Goal: Information Seeking & Learning: Find specific fact

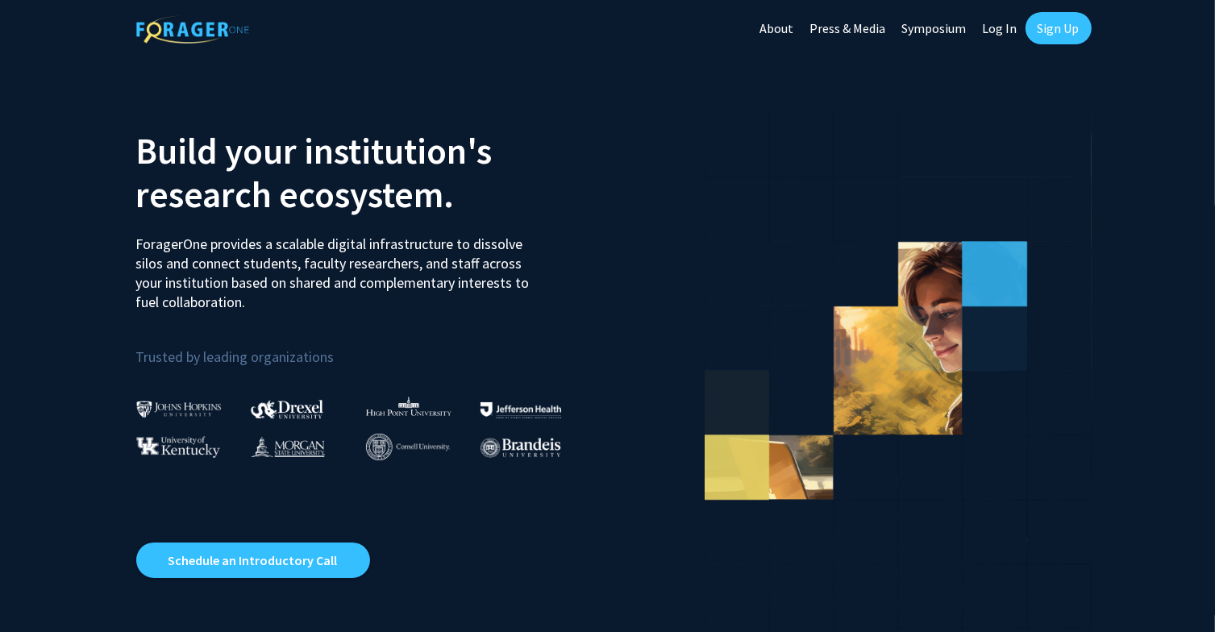
click at [1003, 35] on link "Log In" at bounding box center [1000, 28] width 51 height 56
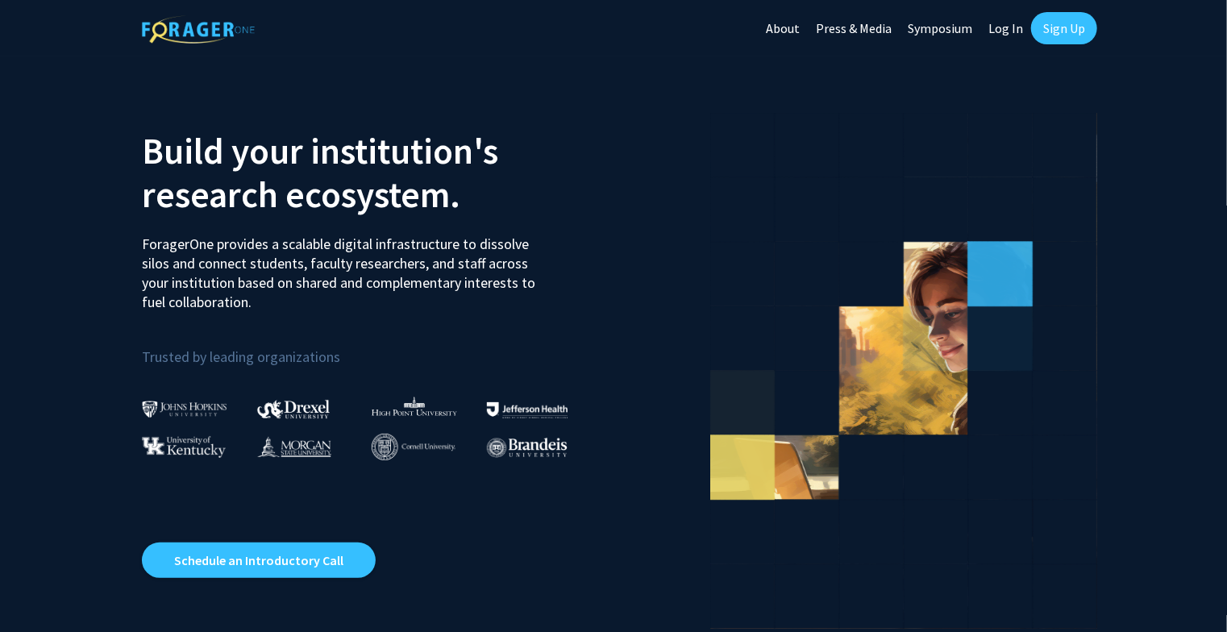
select select
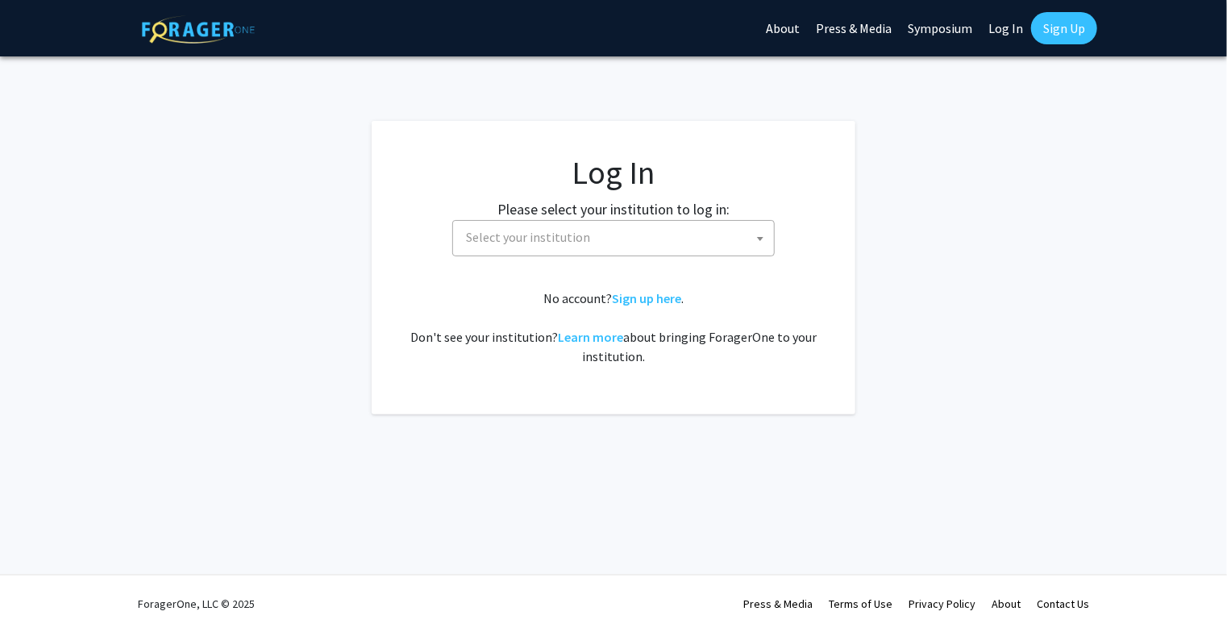
click at [642, 238] on span "Select your institution" at bounding box center [617, 237] width 314 height 33
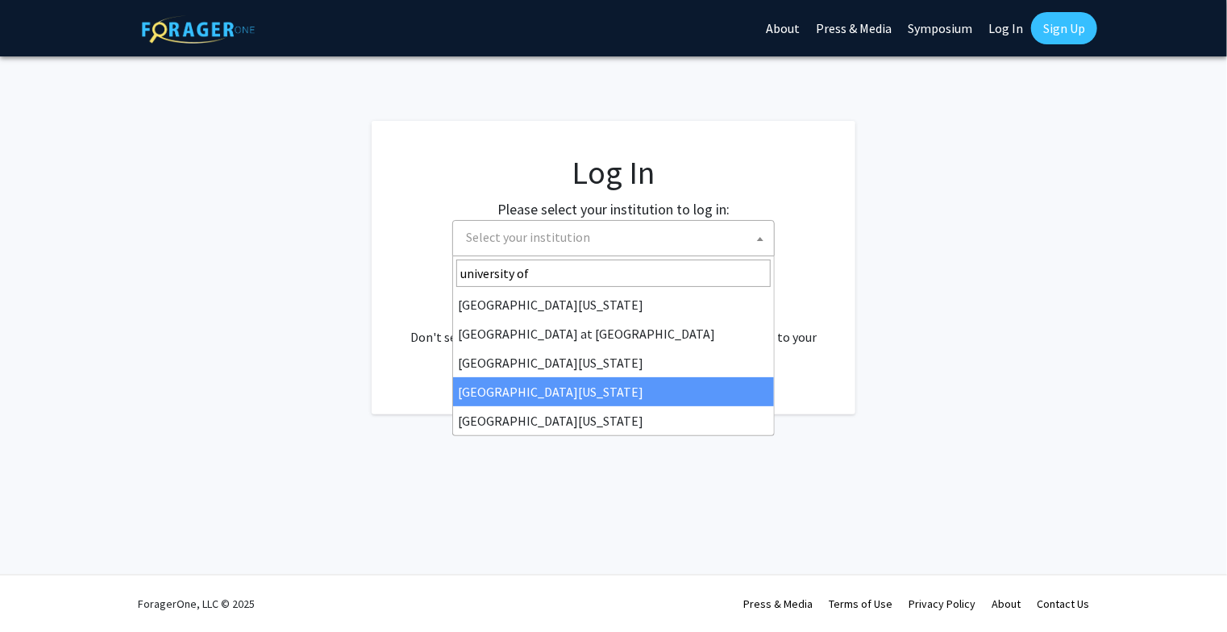
type input "university of"
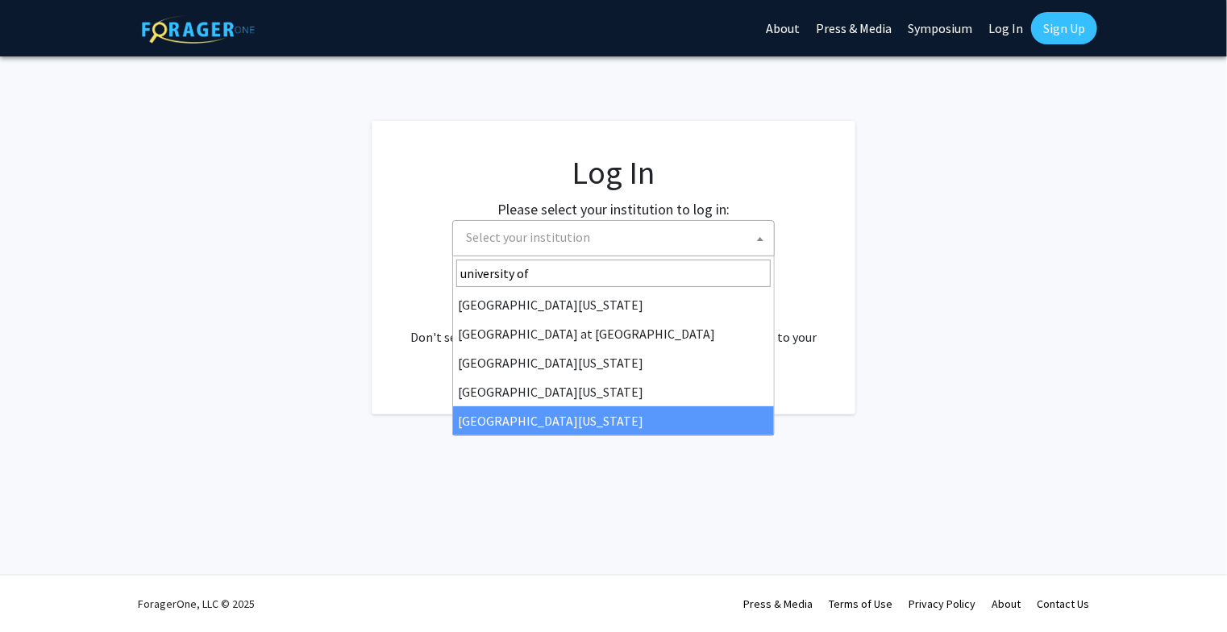
select select "33"
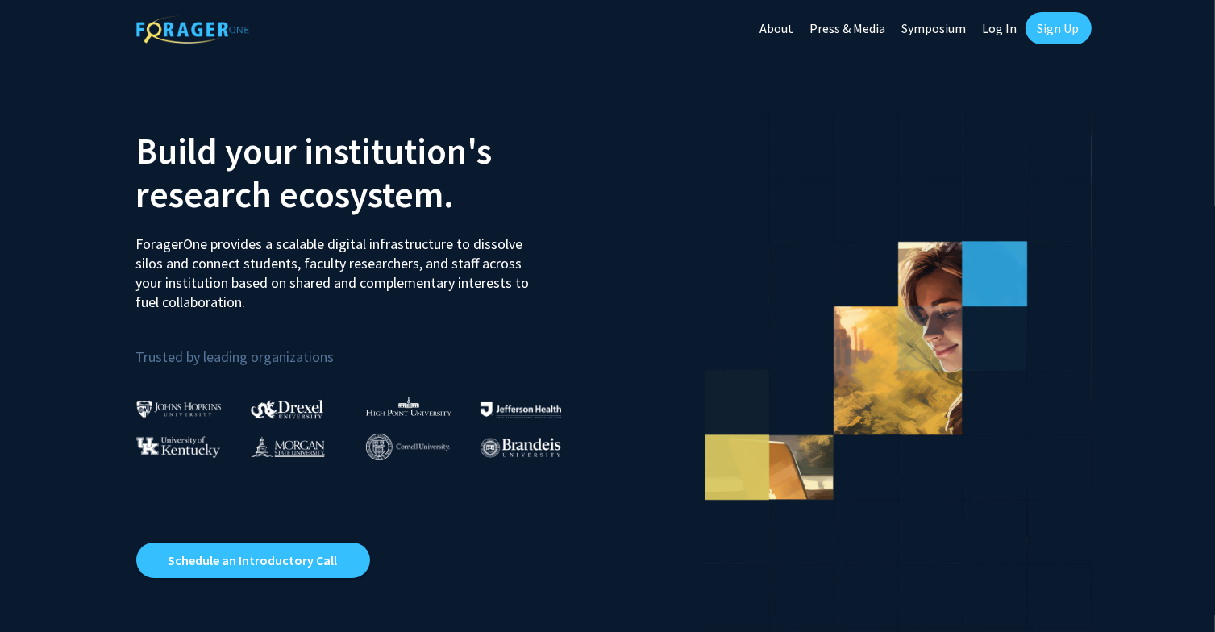
click at [1004, 25] on link "Log In" at bounding box center [1000, 28] width 51 height 56
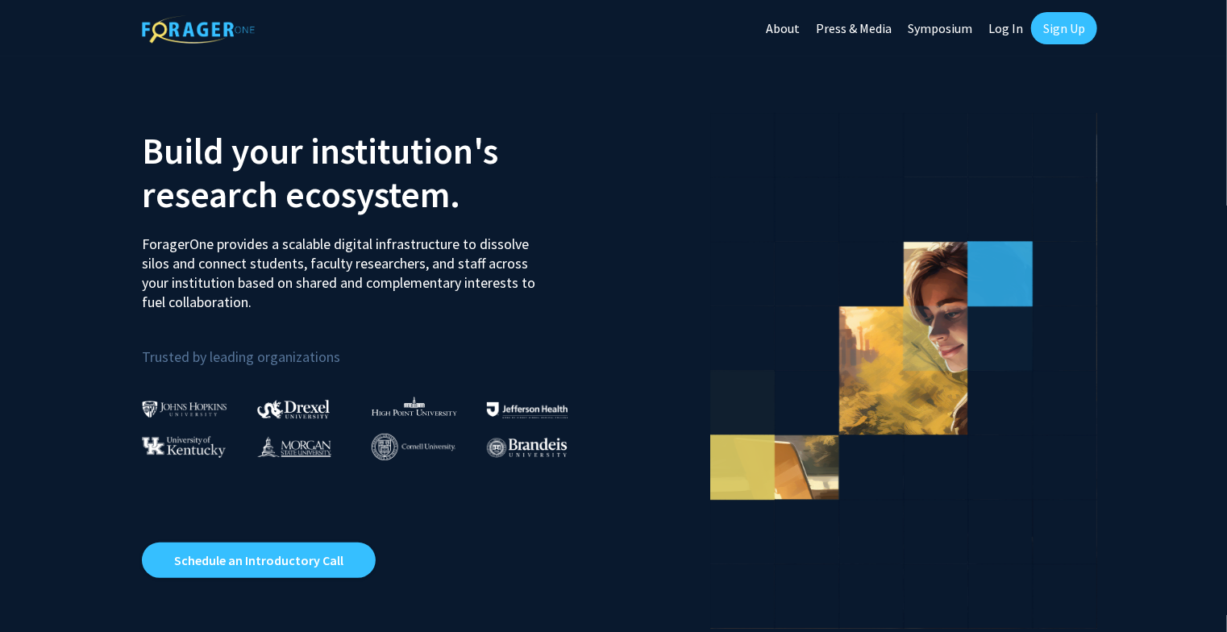
select select
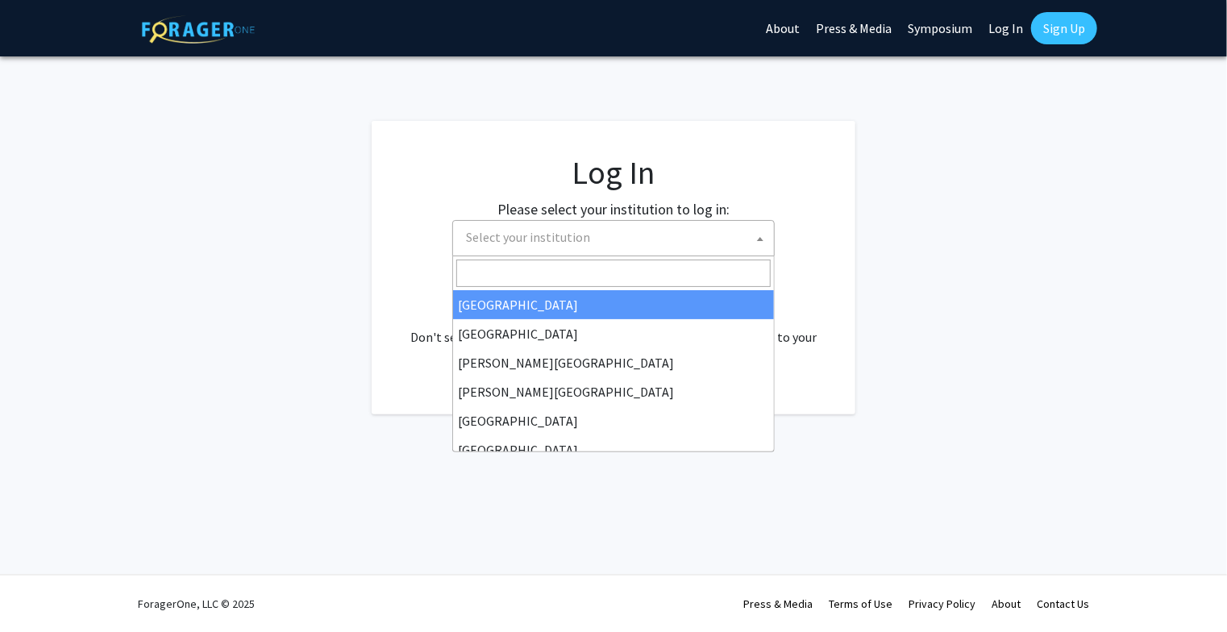
click at [658, 225] on span "Select your institution" at bounding box center [617, 237] width 314 height 33
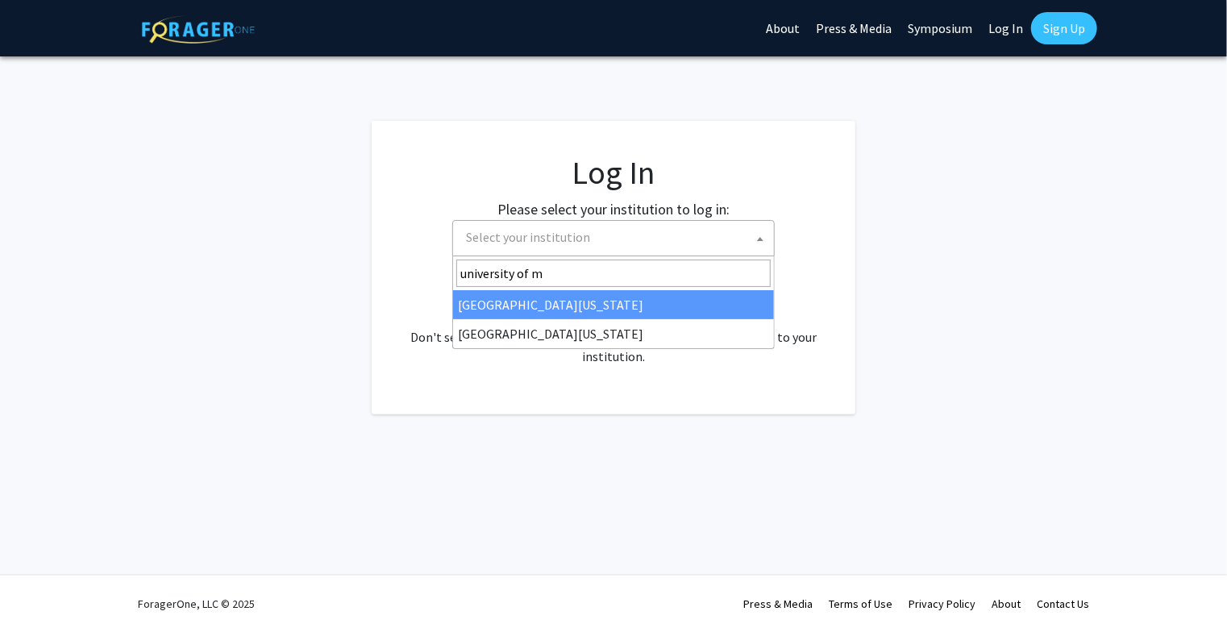
type input "university of mi"
click at [1071, 27] on link "Sign Up" at bounding box center [1064, 28] width 66 height 32
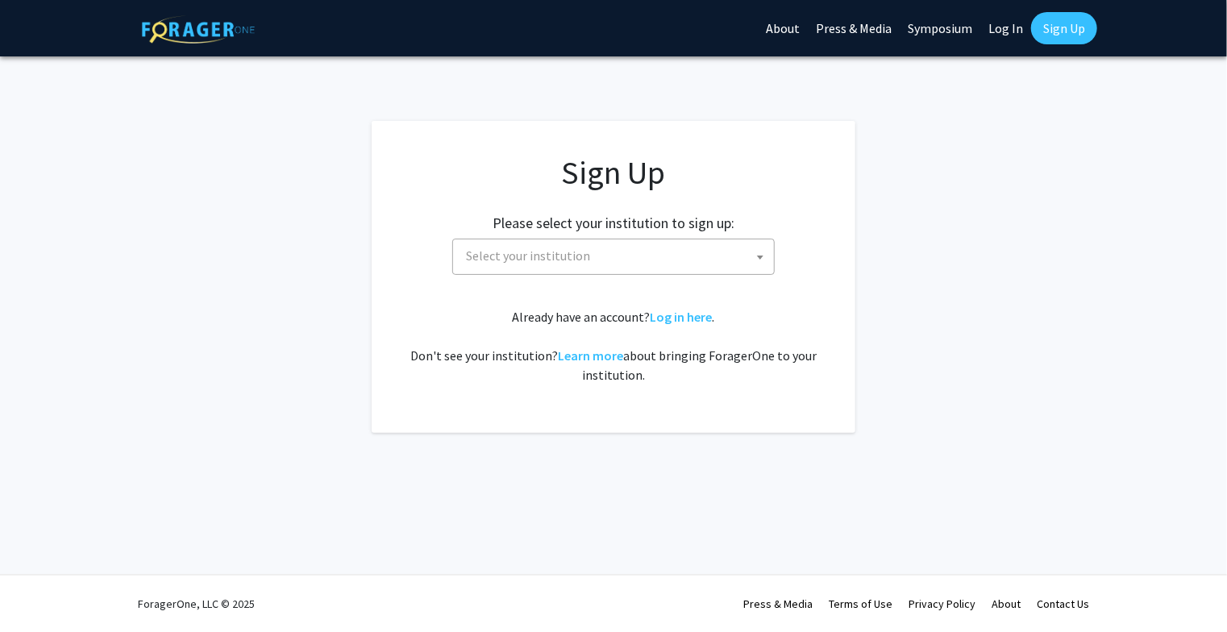
click at [630, 255] on span "Select your institution" at bounding box center [617, 255] width 314 height 33
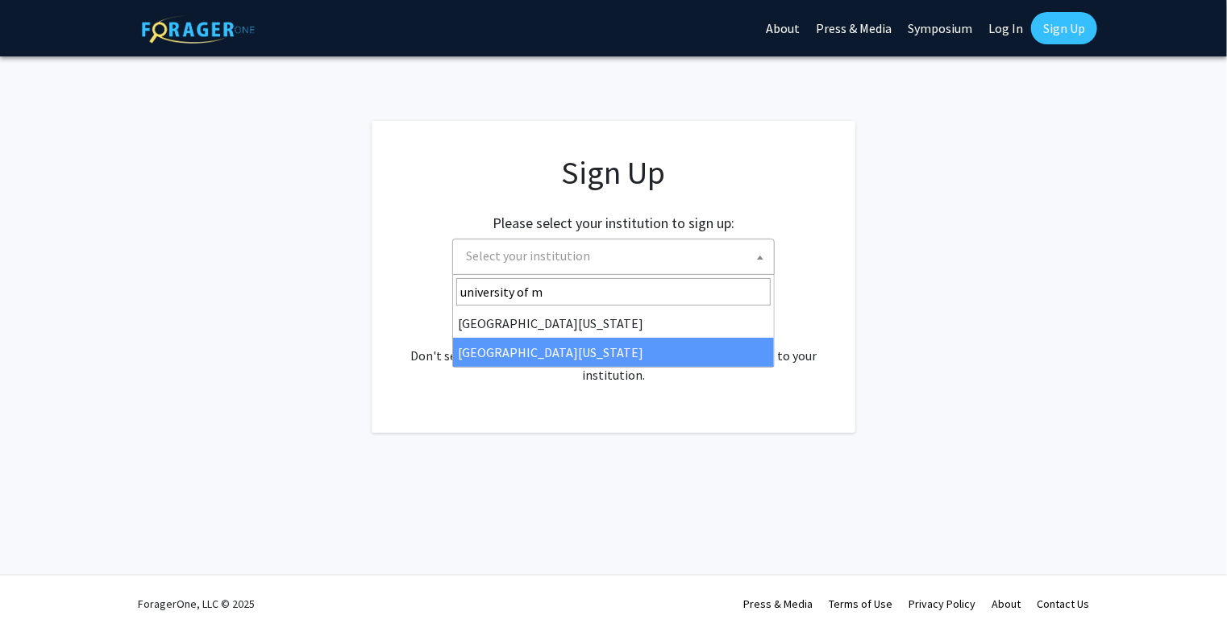
type input "university of m"
select select "33"
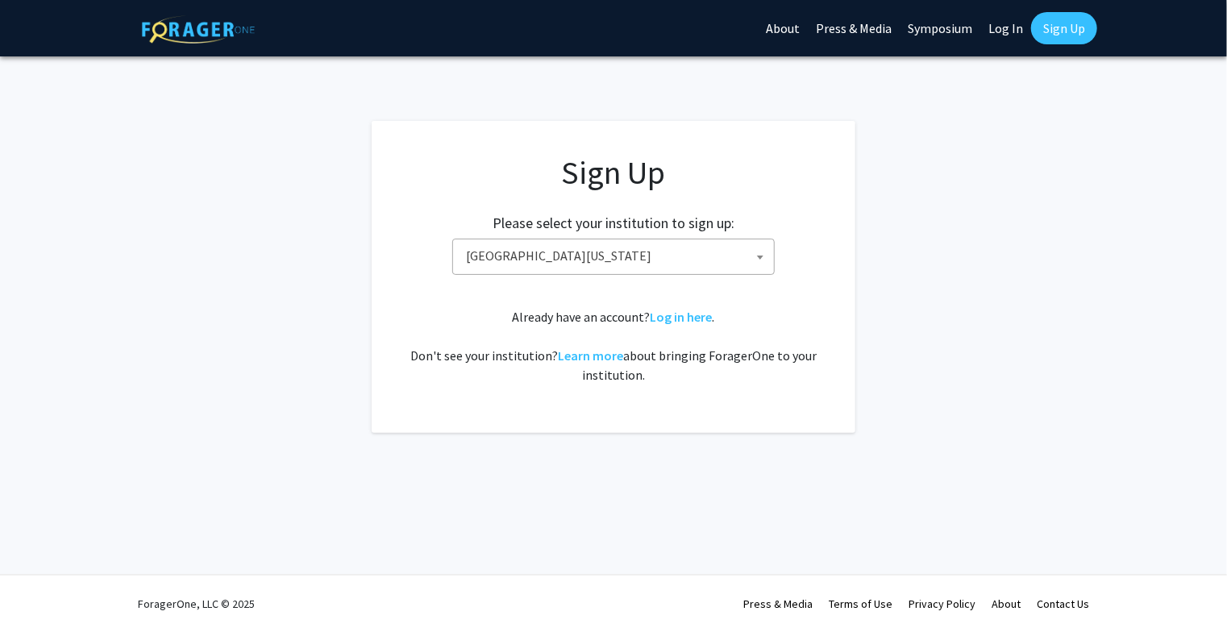
click at [1066, 23] on link "Sign Up" at bounding box center [1064, 28] width 66 height 32
click at [1003, 215] on app-signup "Sign Up Please select your institution to sign up: Baylor University Brandeis U…" at bounding box center [613, 277] width 1227 height 312
click at [1048, 40] on link "Sign Up" at bounding box center [1064, 28] width 66 height 32
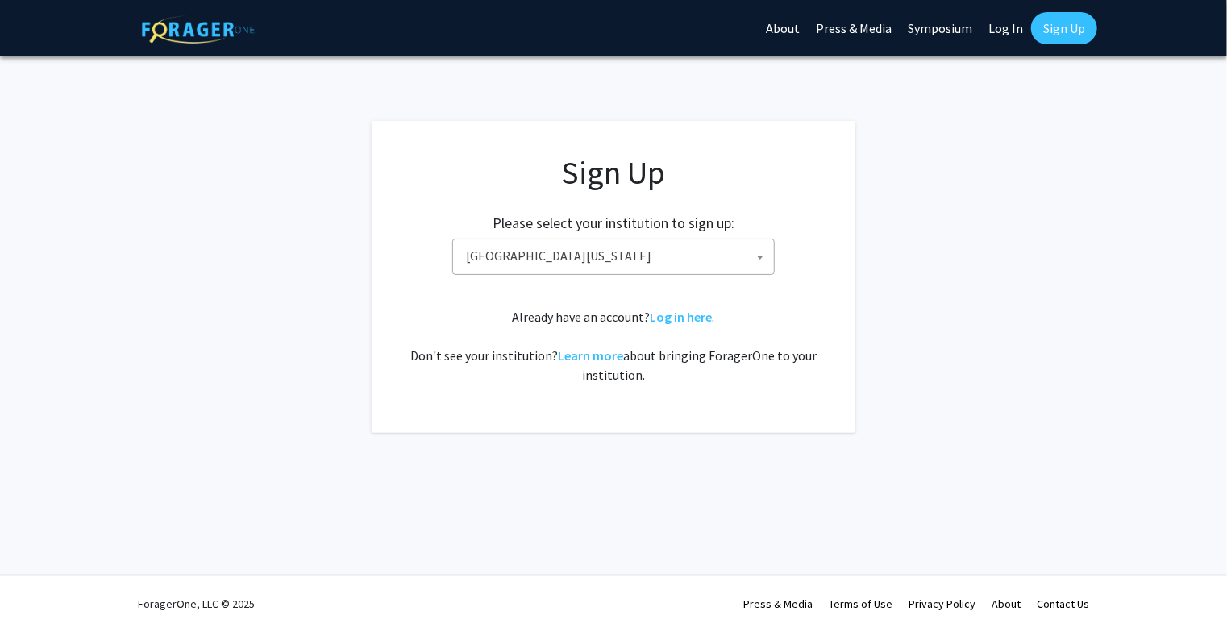
click at [1048, 40] on link "Sign Up" at bounding box center [1064, 28] width 66 height 32
drag, startPoint x: 631, startPoint y: 210, endPoint x: 587, endPoint y: 159, distance: 67.4
drag, startPoint x: 587, startPoint y: 159, endPoint x: 436, endPoint y: 356, distance: 247.8
click at [436, 356] on div "Already have an account? Log in here . Don't see your institution? Learn more a…" at bounding box center [613, 345] width 419 height 77
click at [1001, 23] on link "Log In" at bounding box center [1005, 28] width 51 height 56
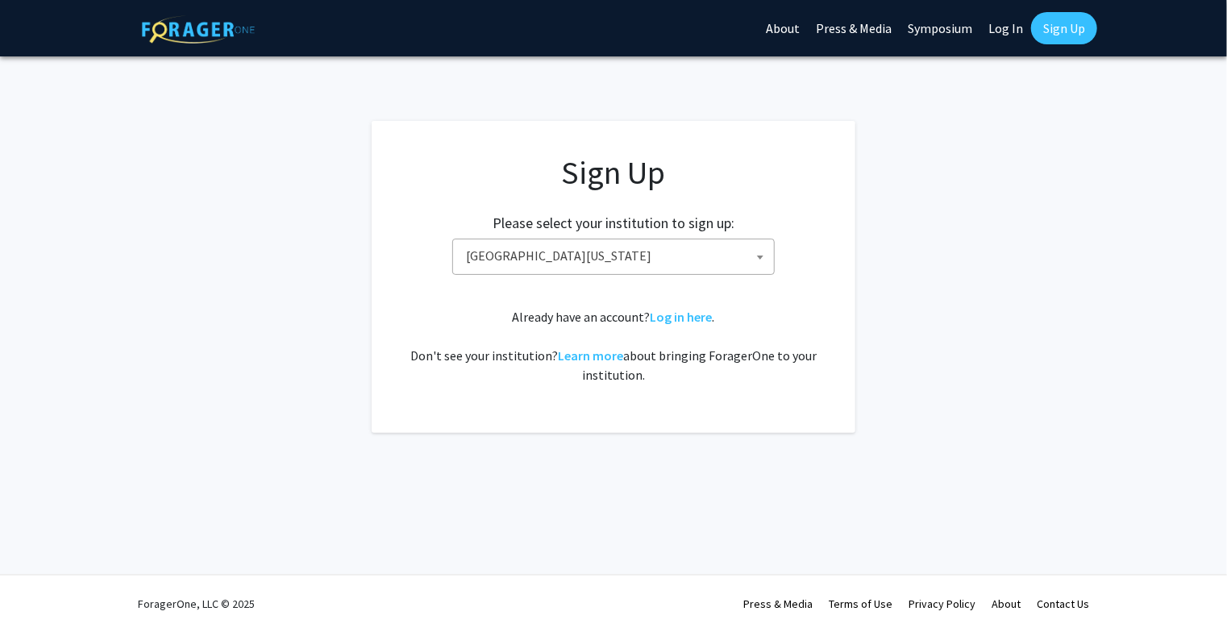
select select
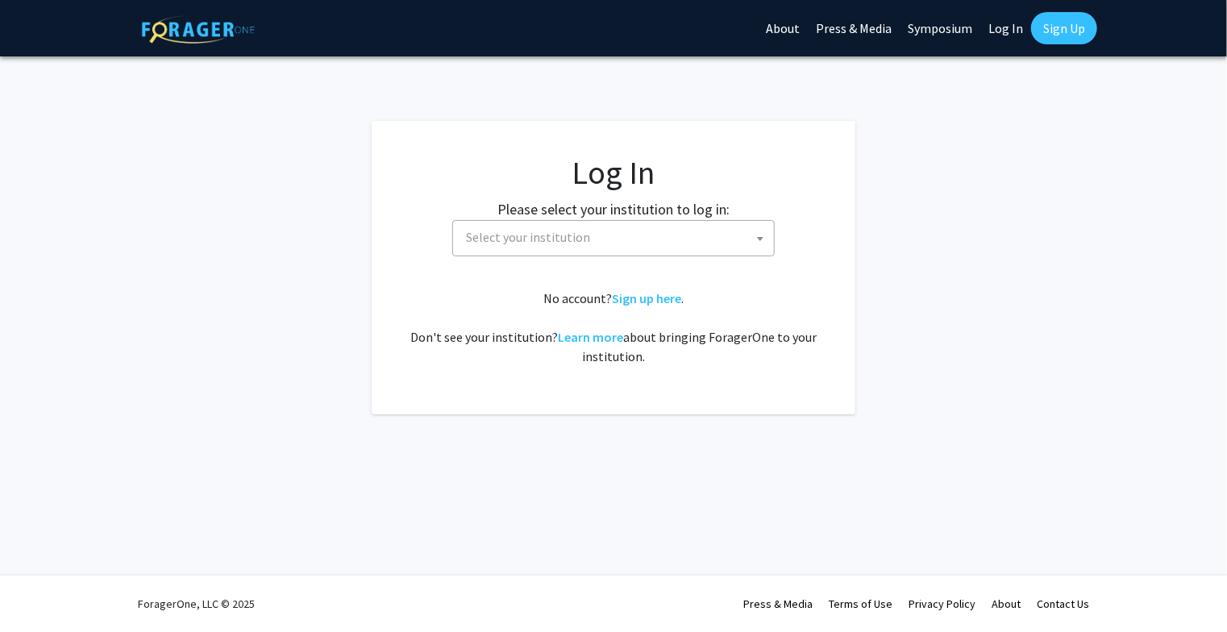
click at [1077, 19] on link "Sign Up" at bounding box center [1064, 28] width 66 height 32
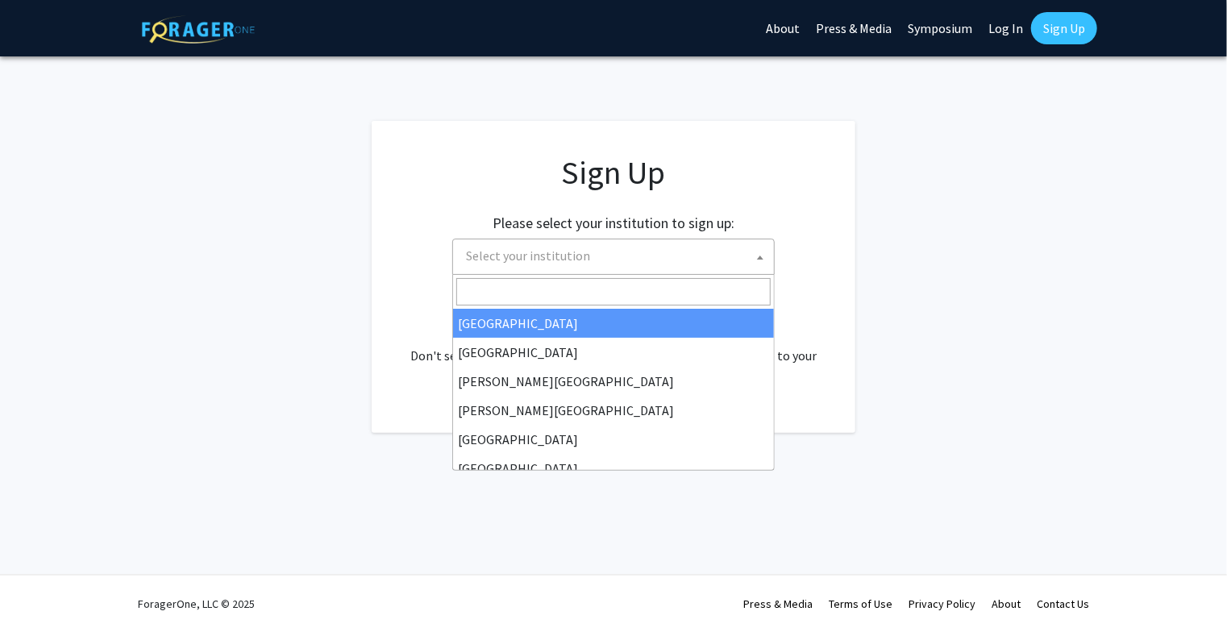
click at [694, 246] on span "Select your institution" at bounding box center [617, 255] width 314 height 33
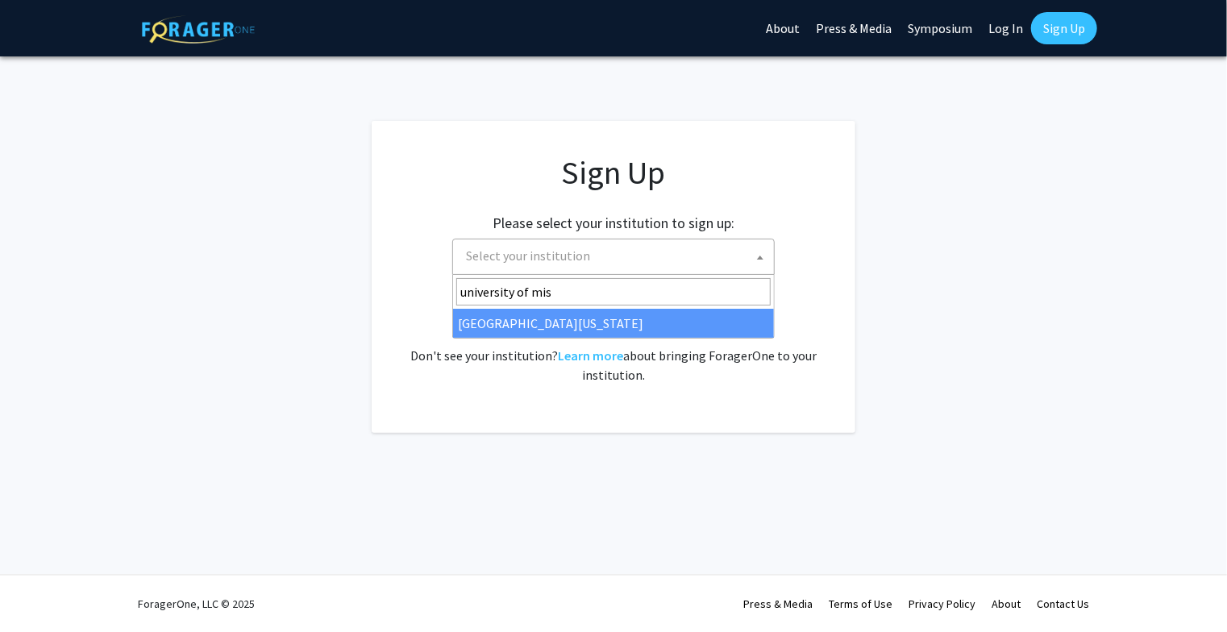
type input "university of mis"
select select "33"
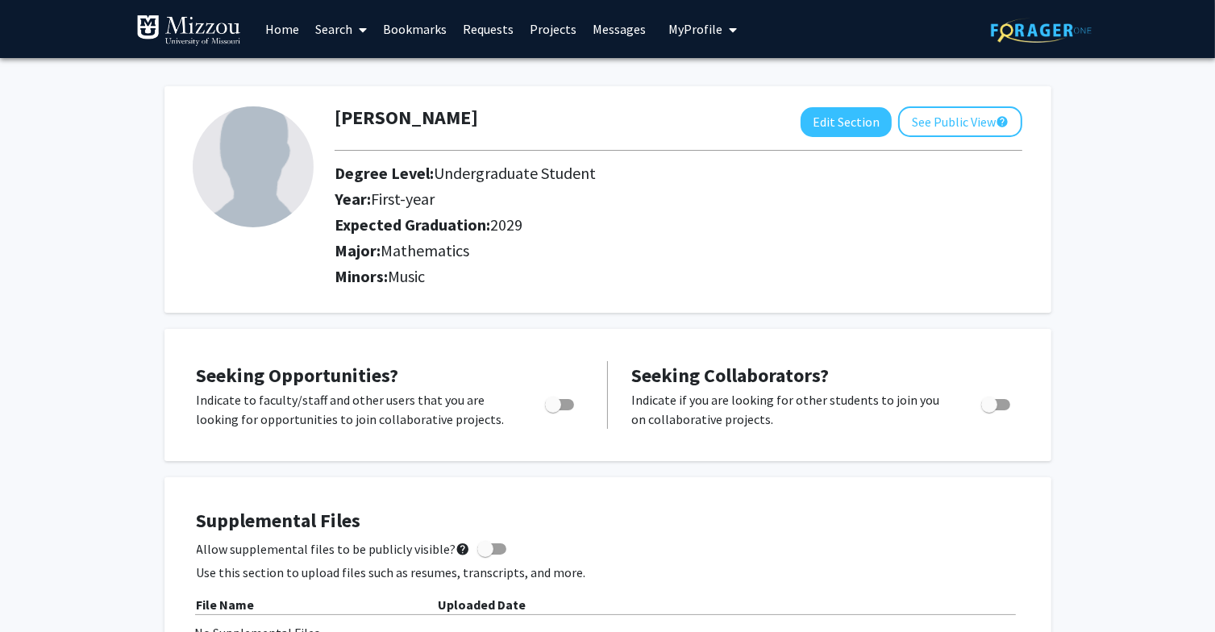
click at [352, 27] on link "Search" at bounding box center [341, 29] width 68 height 56
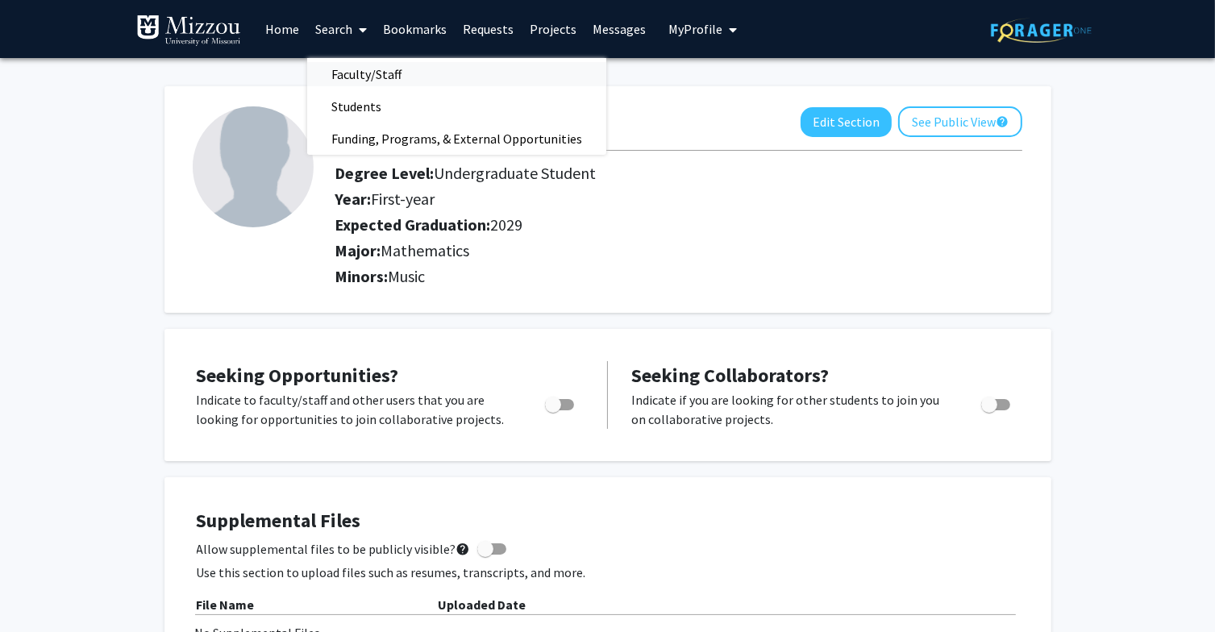
click at [371, 70] on span "Faculty/Staff" at bounding box center [366, 74] width 119 height 32
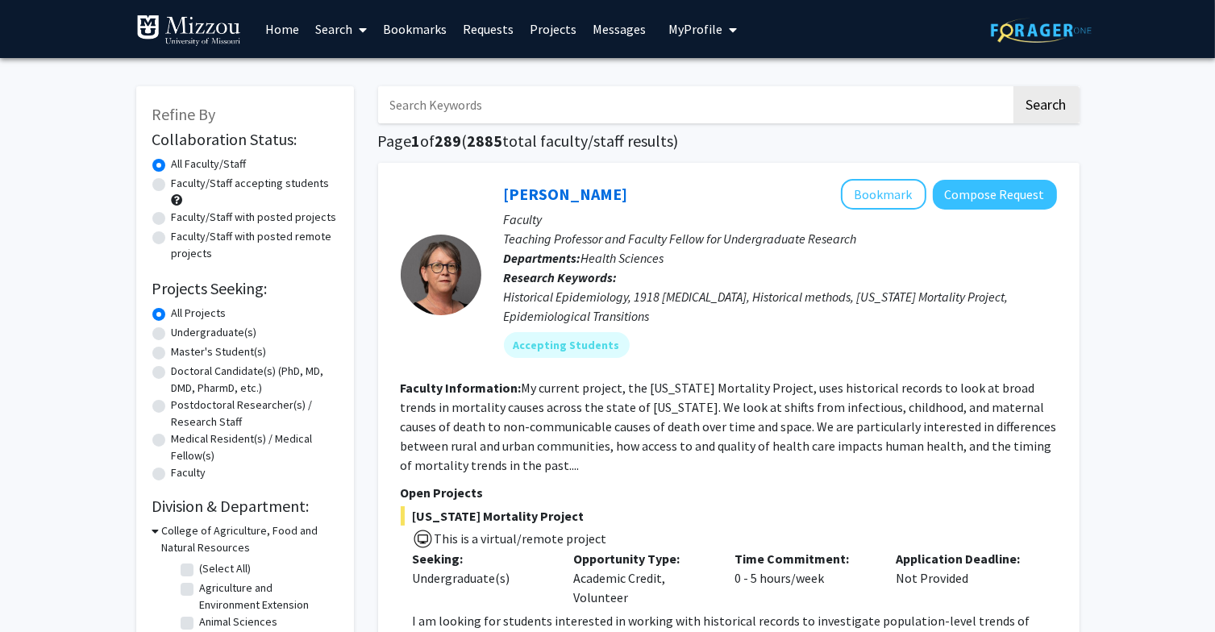
click at [463, 110] on input "Search Keywords" at bounding box center [694, 104] width 633 height 37
type input "huy ngyuen"
click at [1013, 86] on button "Search" at bounding box center [1046, 104] width 66 height 37
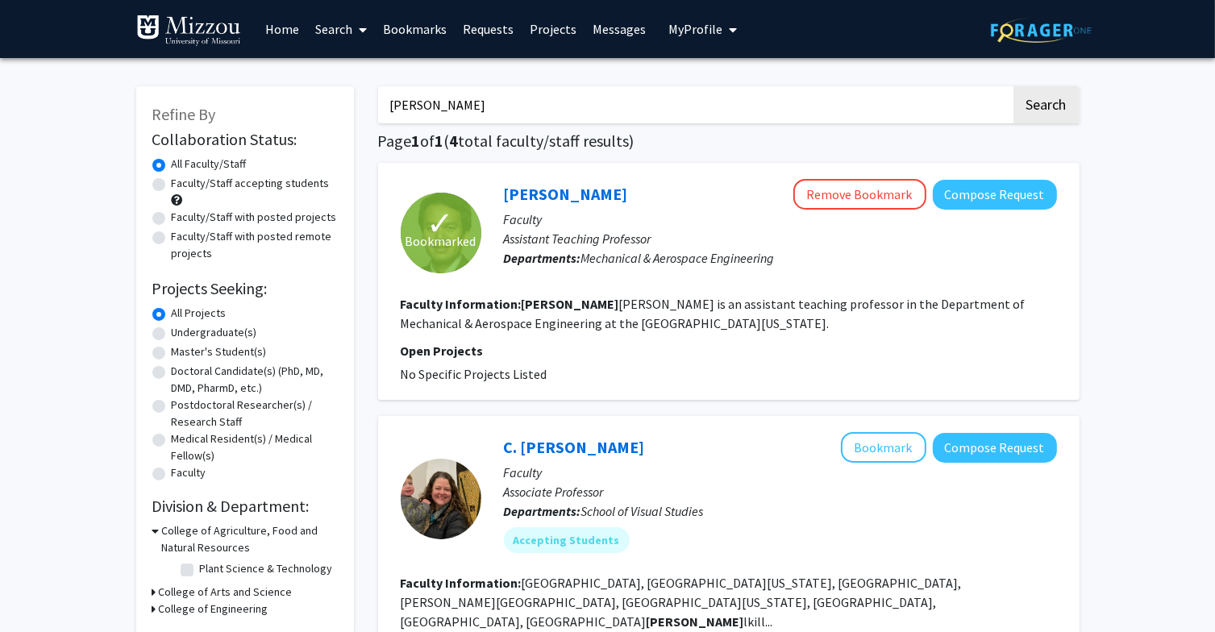
click at [668, 294] on section "Faculty Information: Huy Nguyen is an assistant teaching professor in the Depar…" at bounding box center [729, 313] width 656 height 39
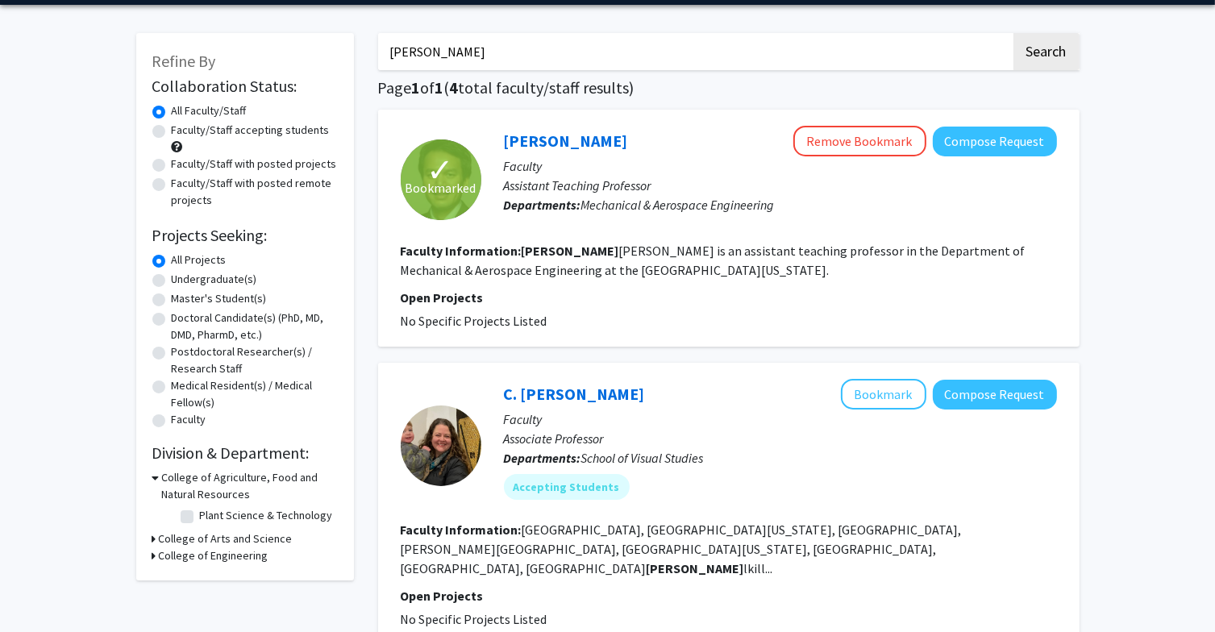
scroll to position [55, 0]
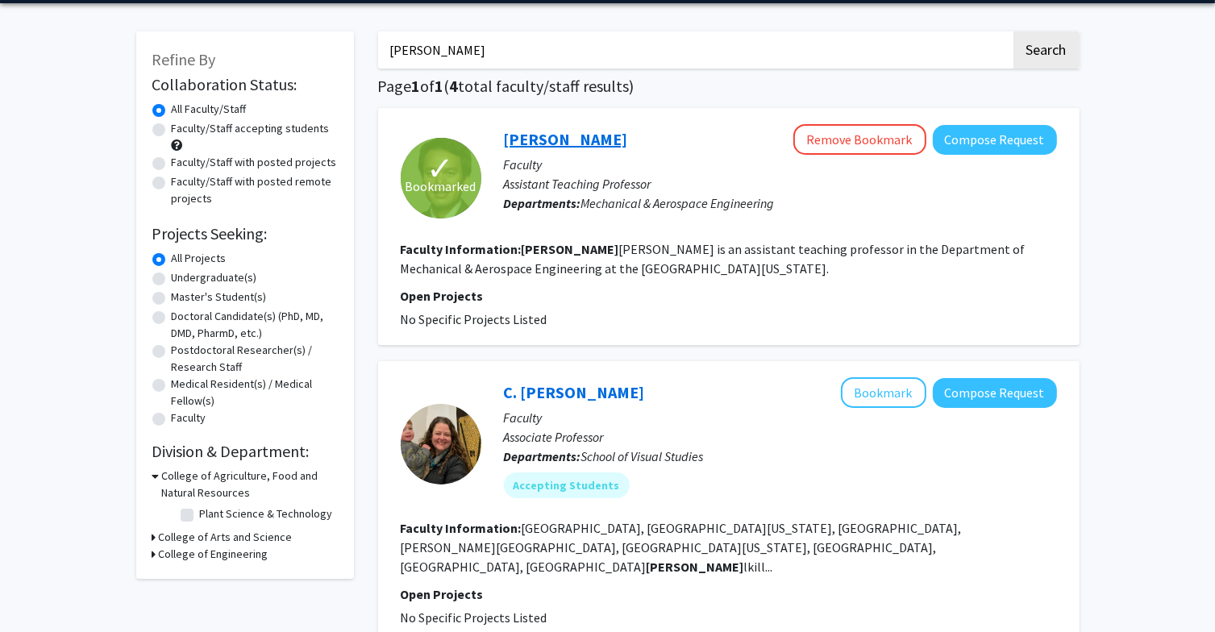
click at [556, 137] on link "Huy Nguyen" at bounding box center [566, 139] width 124 height 20
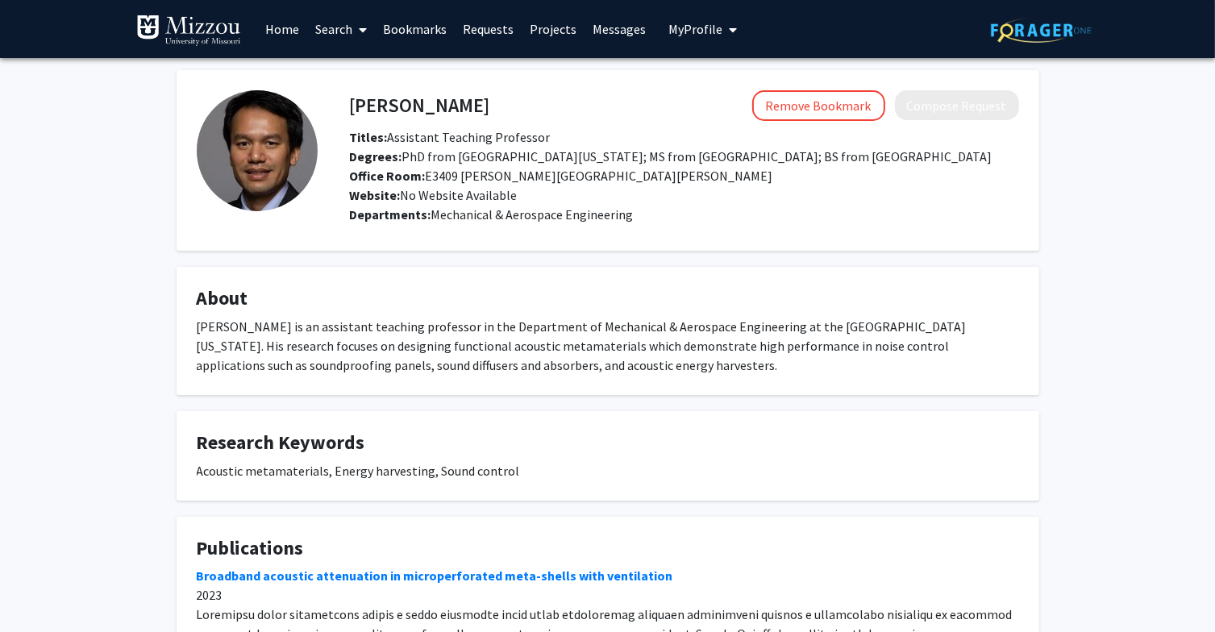
scroll to position [2, 0]
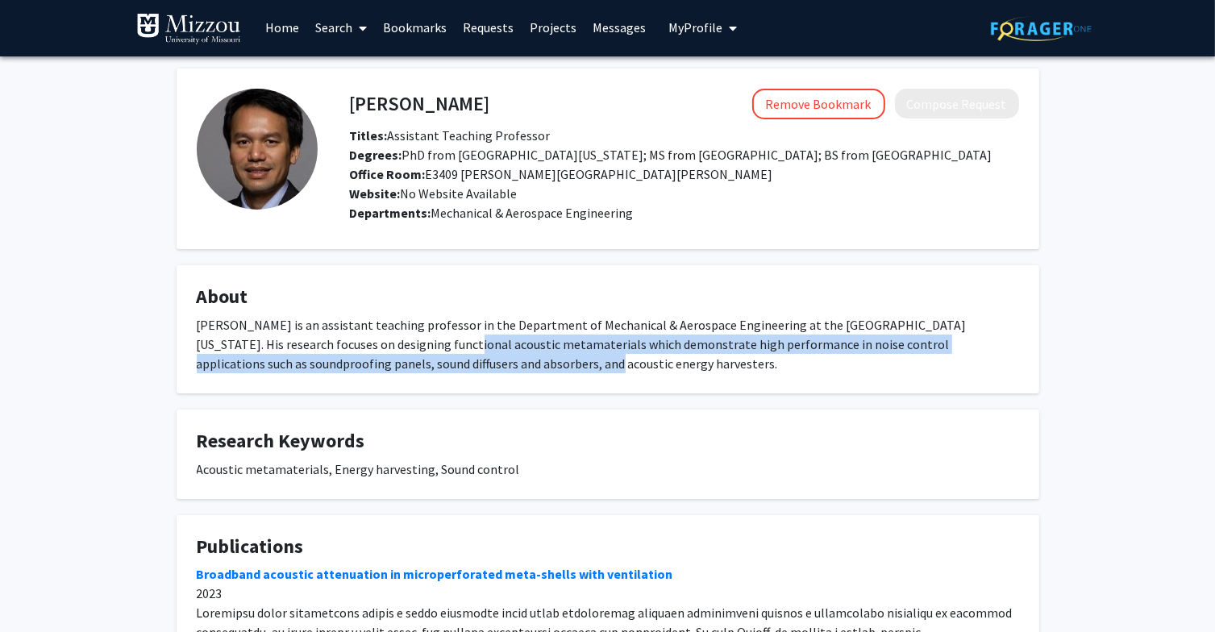
drag, startPoint x: 381, startPoint y: 362, endPoint x: 506, endPoint y: 373, distance: 125.5
click at [506, 373] on div "Huy Nguyen is an assistant teaching professor in the Department of Mechanical &…" at bounding box center [608, 344] width 822 height 58
